Goal: Check status: Check status

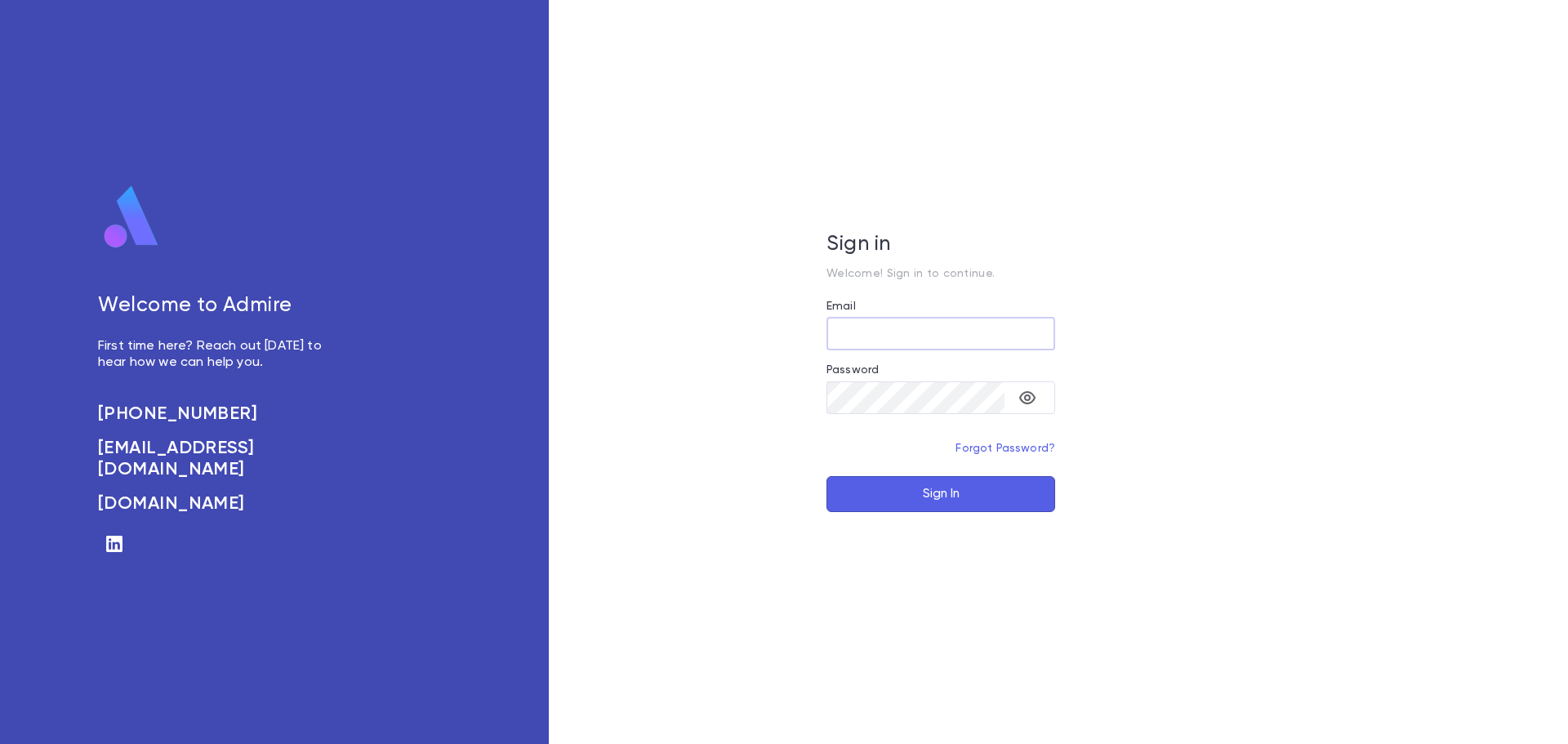
type input "**********"
click at [898, 502] on button "Sign In" at bounding box center [940, 494] width 229 height 36
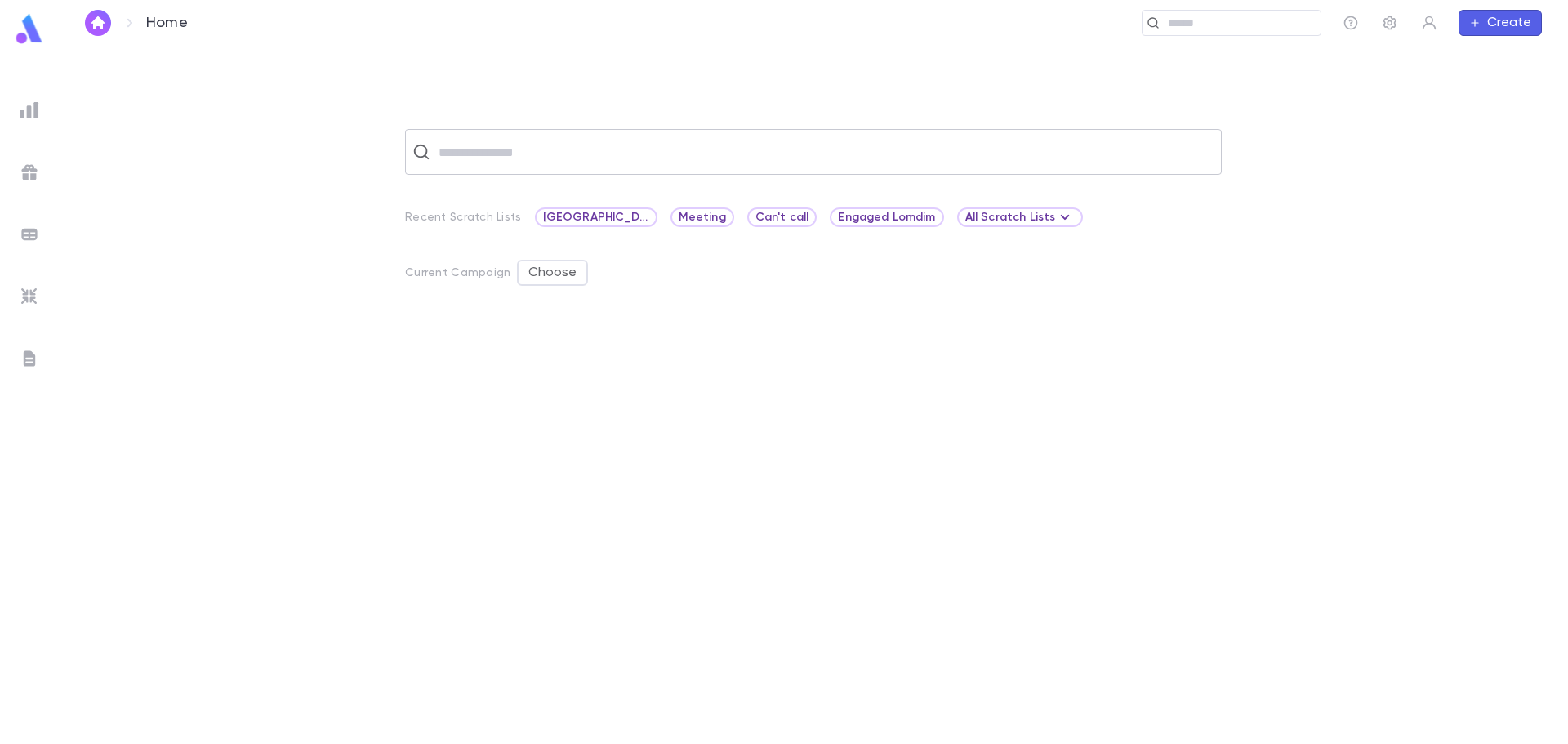
click at [592, 158] on input "text" at bounding box center [824, 152] width 781 height 31
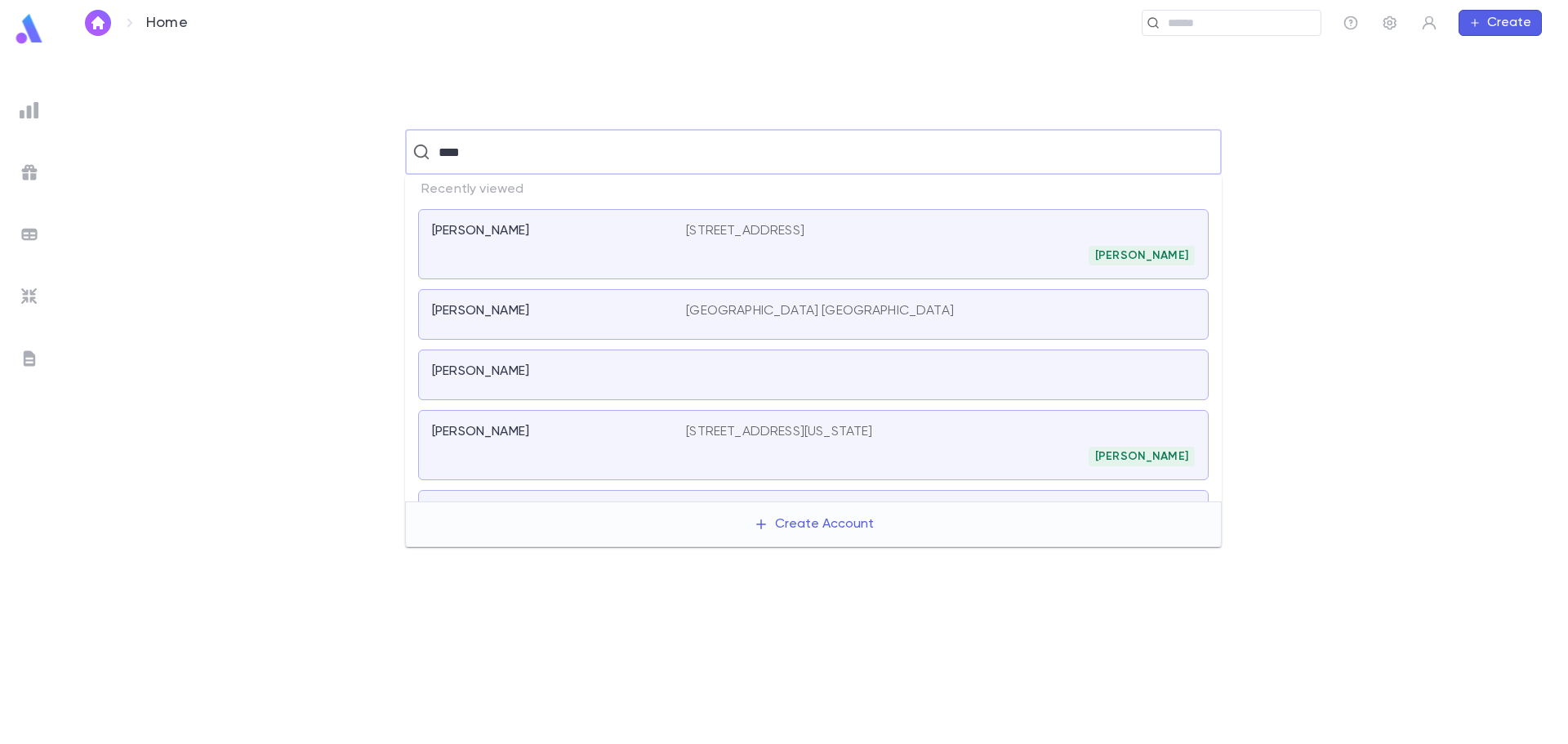
type input "*****"
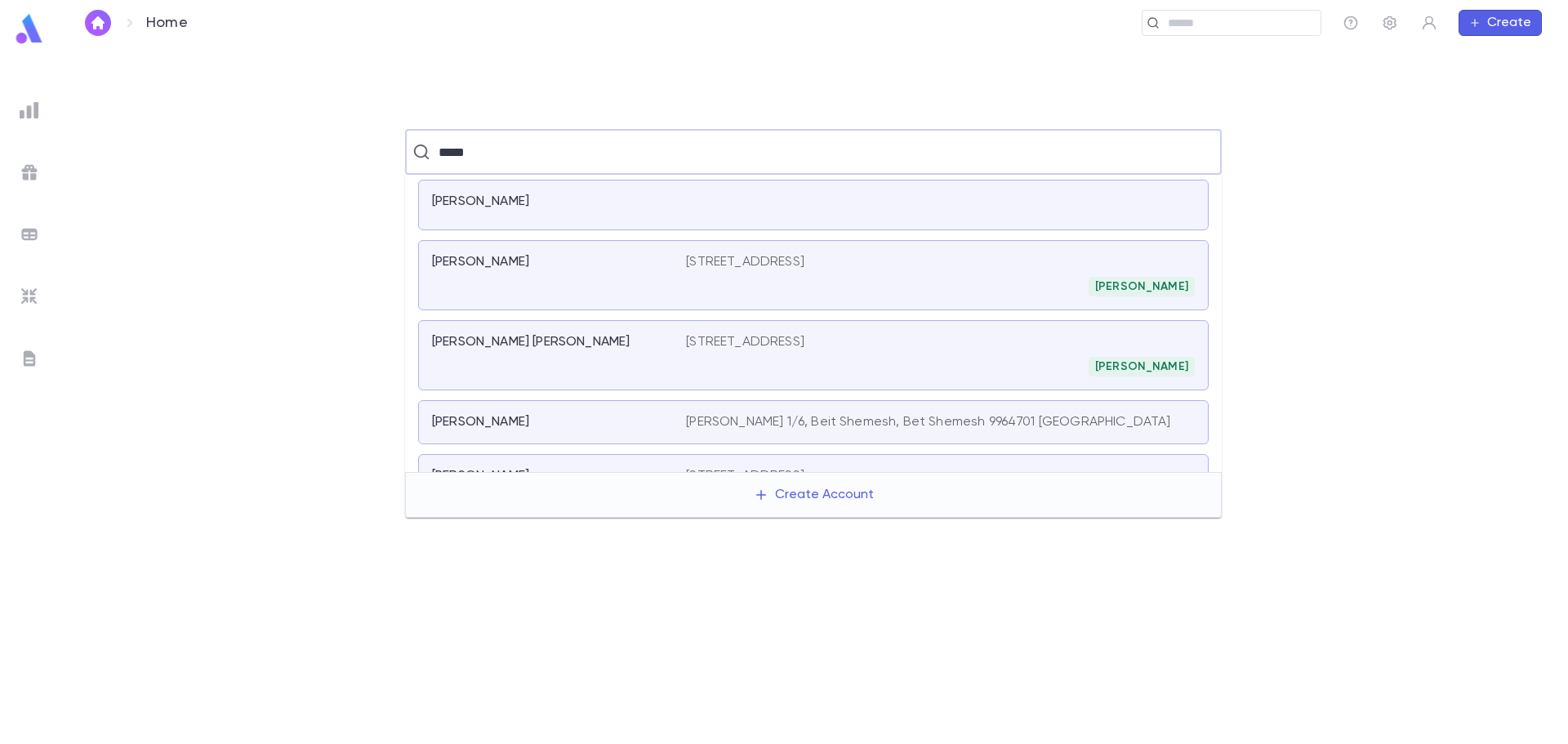
click at [569, 261] on div "Scher, Dovid" at bounding box center [549, 261] width 235 height 16
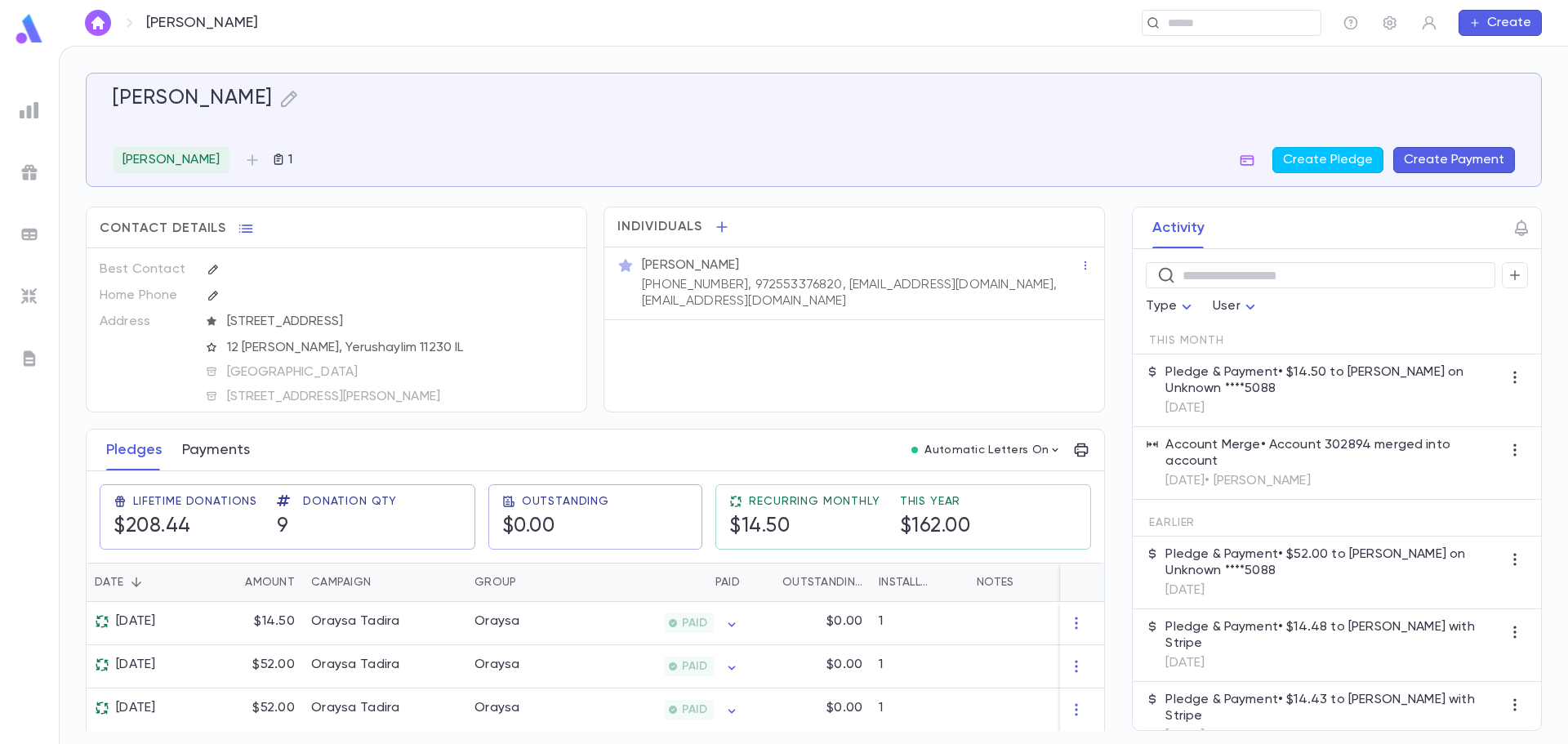
click at [233, 466] on button "Payments" at bounding box center [216, 449] width 68 height 41
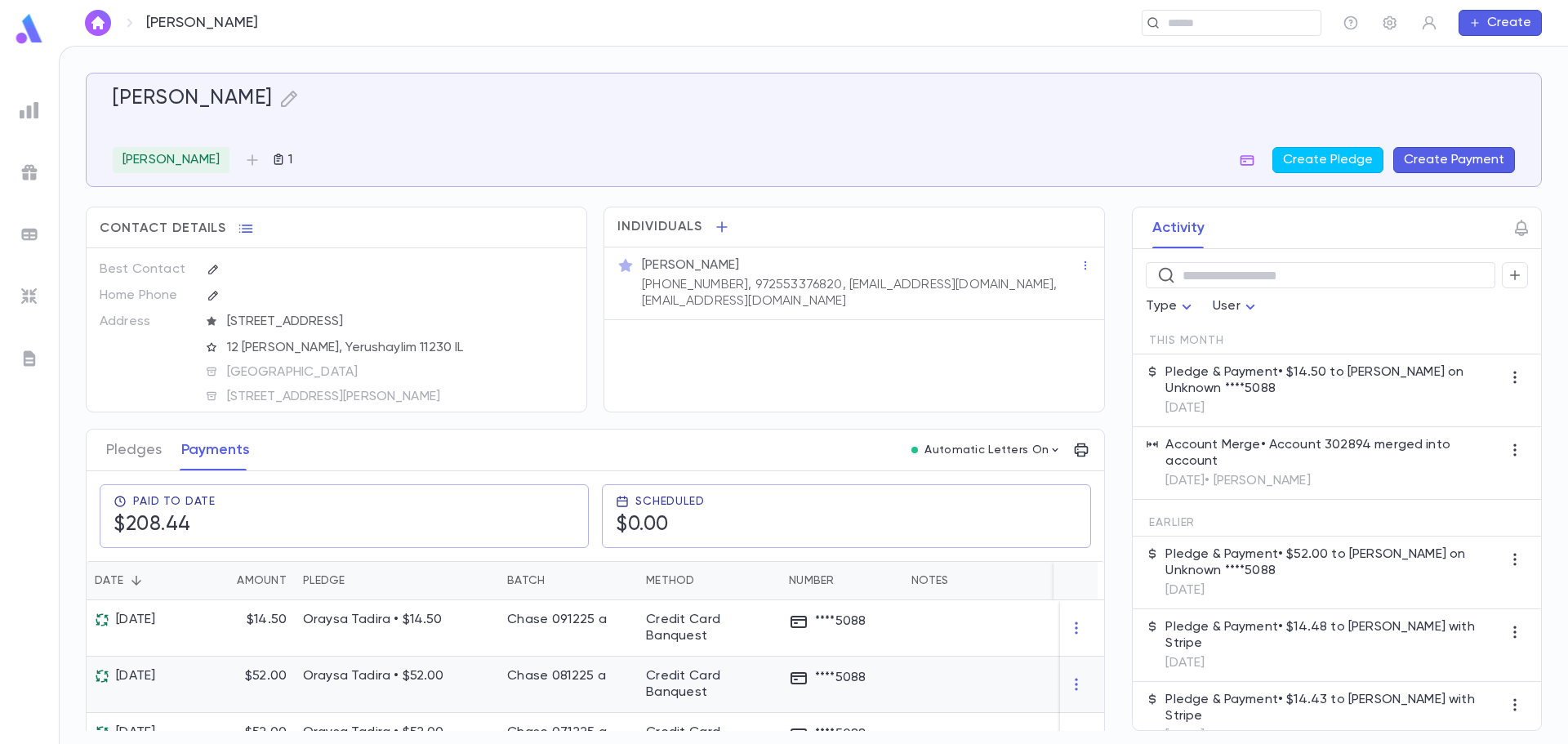
scroll to position [82, 0]
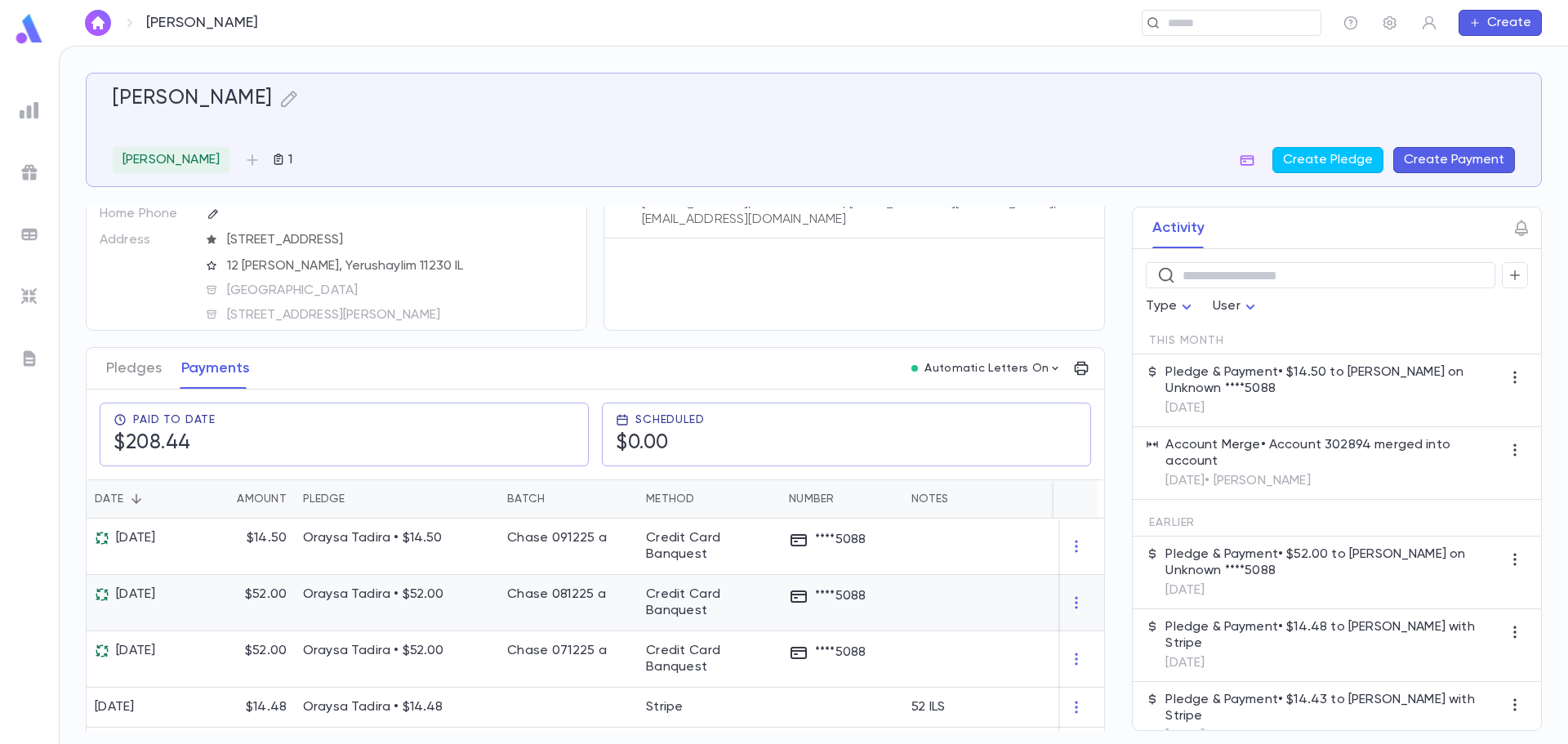
click at [442, 598] on p "Oraysa Tadira • $52.00" at bounding box center [397, 594] width 188 height 16
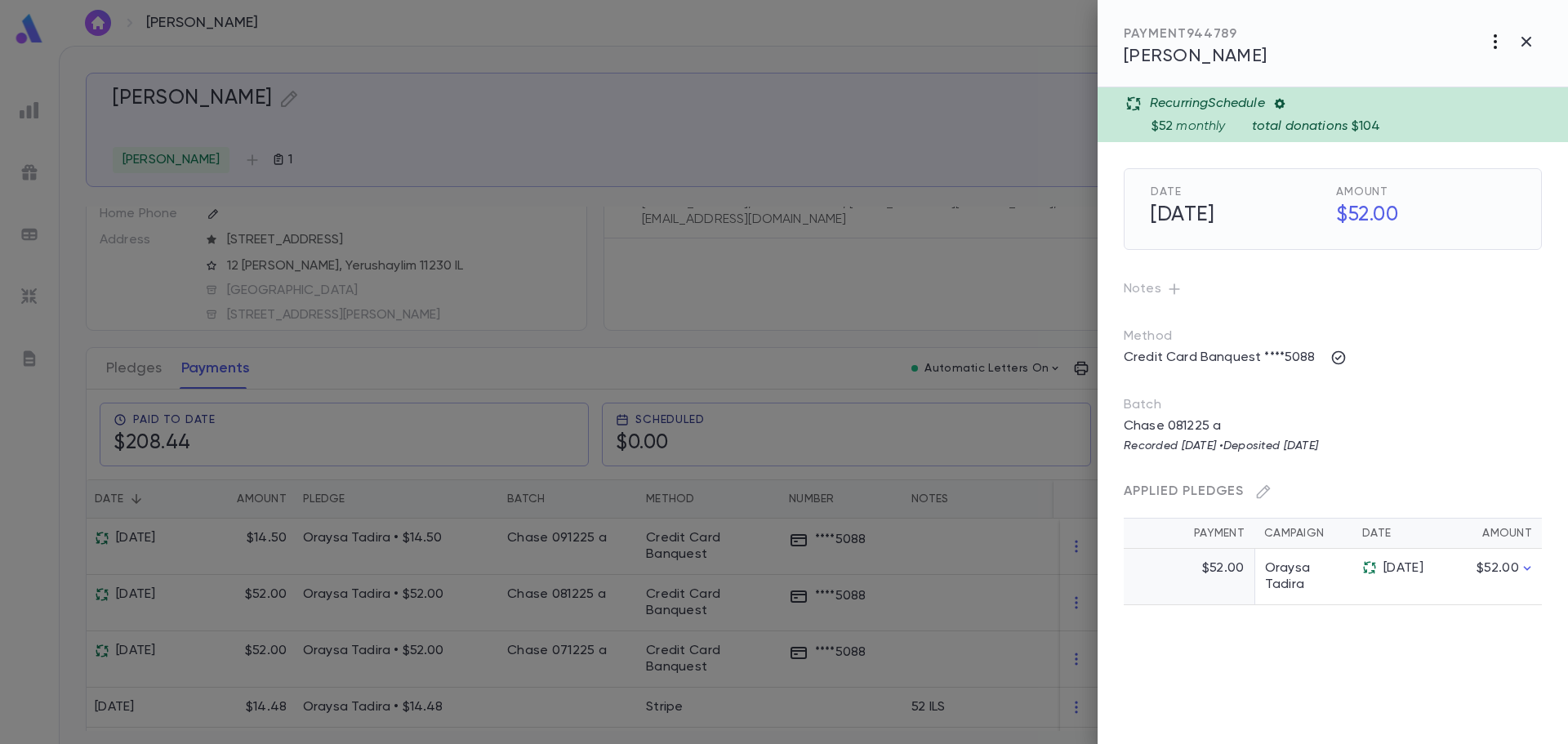
click at [1496, 39] on icon "button" at bounding box center [1495, 41] width 20 height 20
click at [1536, 101] on icon at bounding box center [1536, 103] width 20 height 20
click at [1514, 71] on div at bounding box center [784, 372] width 1568 height 744
click at [1524, 40] on icon "button" at bounding box center [1526, 41] width 9 height 9
